Goal: Navigation & Orientation: Go to known website

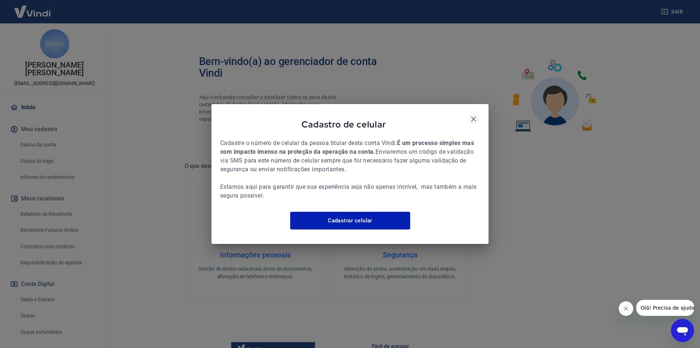
click at [475, 117] on icon "button" at bounding box center [473, 118] width 9 height 9
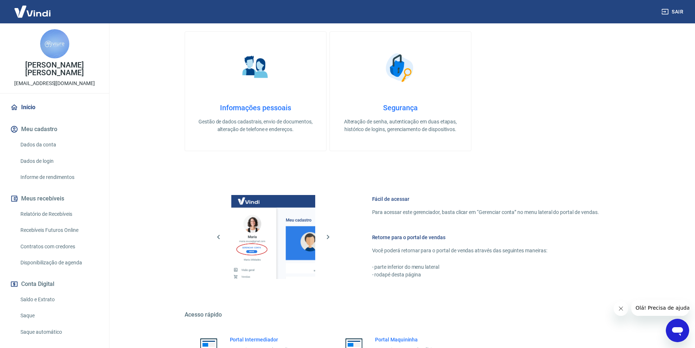
scroll to position [219, 0]
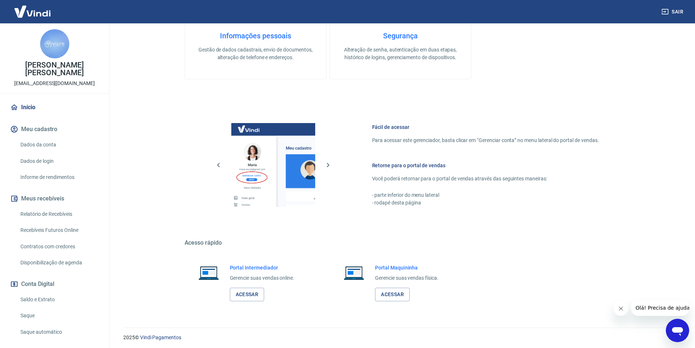
click at [240, 304] on div "Portal Intermediador Gerencie suas vendas online. Acessar" at bounding box center [255, 282] width 141 height 55
click at [242, 298] on link "Acessar" at bounding box center [247, 293] width 35 height 13
